Goal: Information Seeking & Learning: Learn about a topic

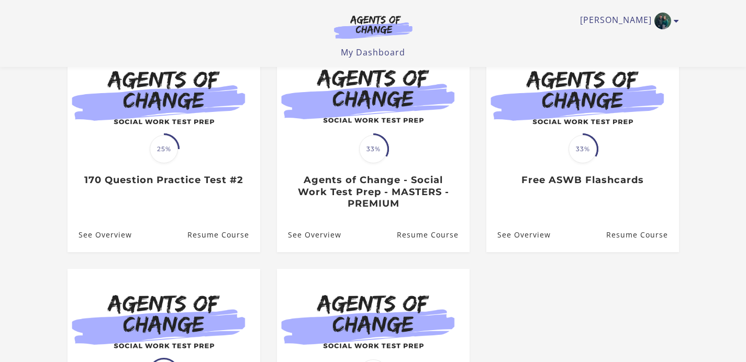
scroll to position [110, 0]
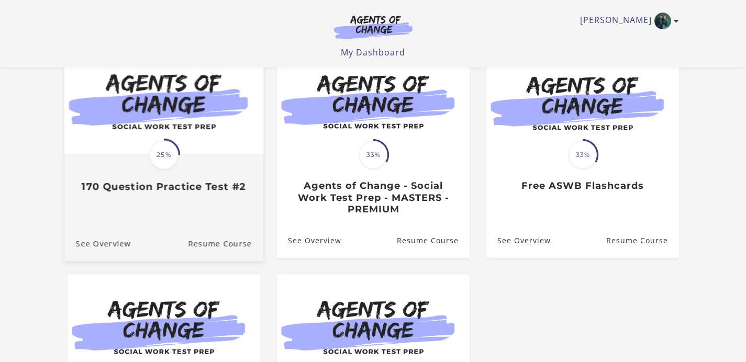
click at [190, 163] on div "Translation missing: en.liquid.partials.dashboard_course_card.progress_descript…" at bounding box center [163, 174] width 199 height 38
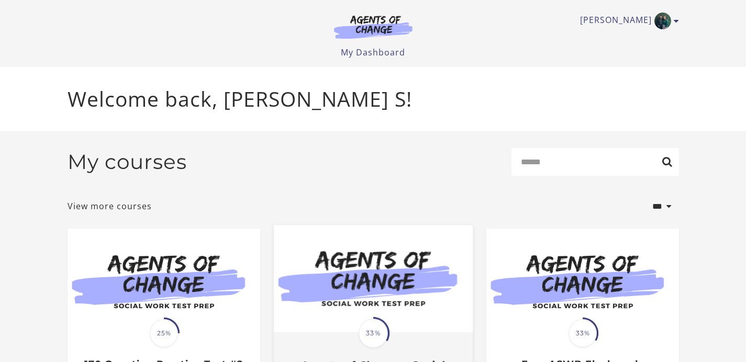
click at [363, 297] on img at bounding box center [372, 279] width 199 height 107
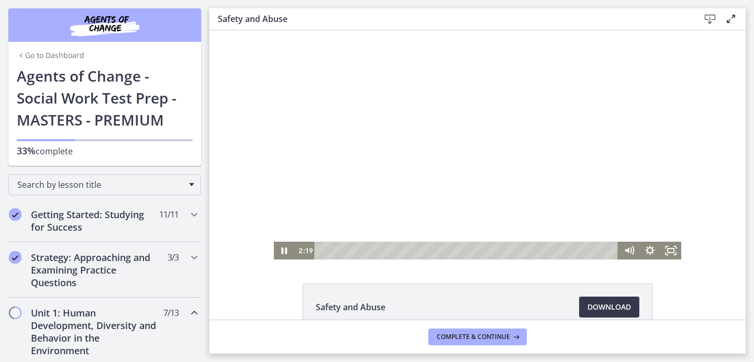
click at [481, 215] on div at bounding box center [478, 144] width 408 height 229
